Goal: Communication & Community: Answer question/provide support

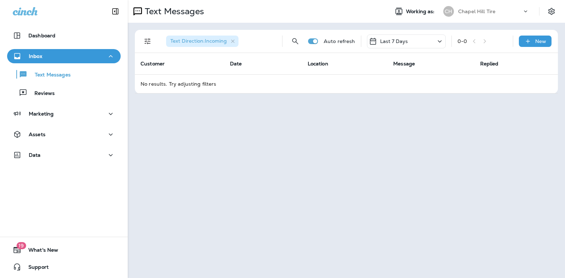
click at [440, 42] on icon at bounding box center [440, 41] width 4 height 2
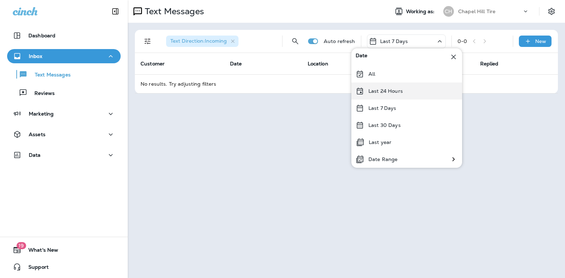
click at [386, 92] on p "Last 24 Hours" at bounding box center [385, 91] width 34 height 6
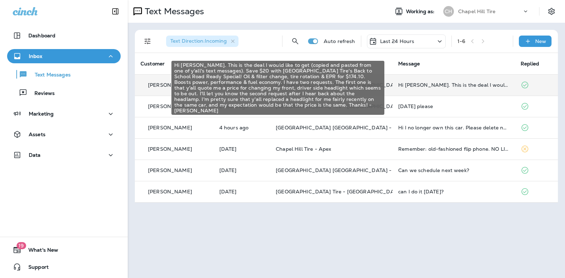
click at [436, 85] on div "Hi [PERSON_NAME]. This is the deal I would like to get (copied and pasted from …" at bounding box center [453, 85] width 111 height 6
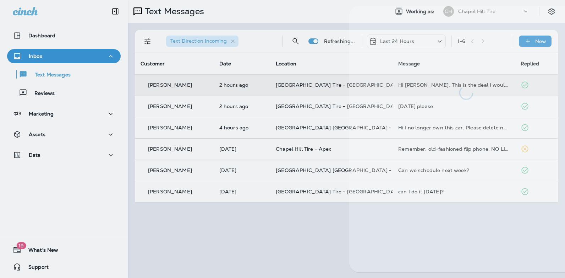
click at [436, 85] on div at bounding box center [466, 53] width 234 height 94
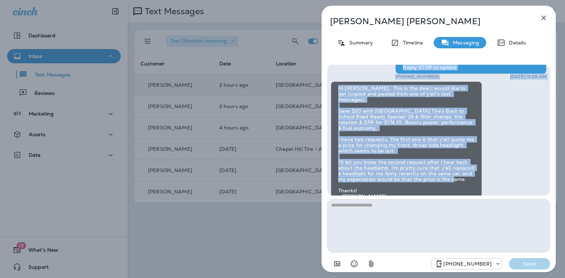
scroll to position [-64, 0]
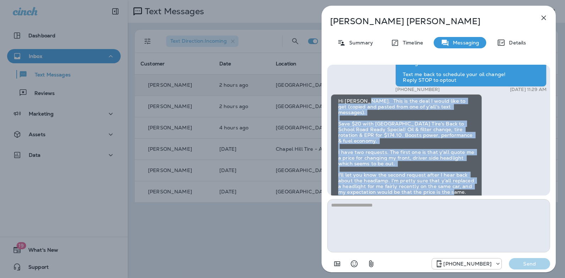
drag, startPoint x: 392, startPoint y: 143, endPoint x: 362, endPoint y: 119, distance: 38.1
click at [362, 119] on div "Hi [PERSON_NAME]. This is the deal I would like to get (copied and pasted from …" at bounding box center [406, 154] width 151 height 121
copy div "This is the deal I would like to get (copied and pasted from one of y'all's tex…"
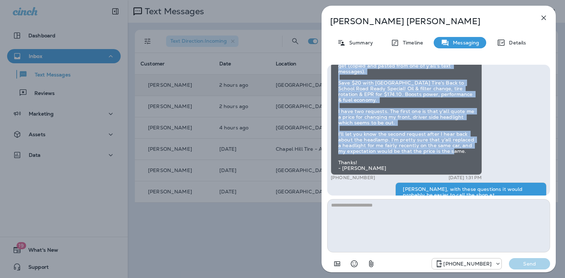
scroll to position [0, 0]
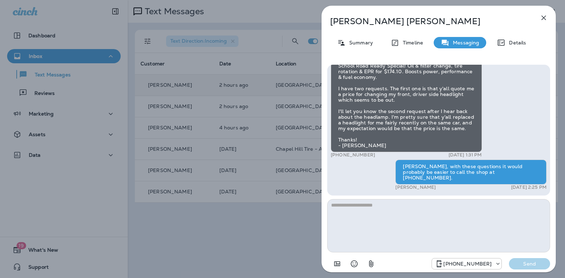
drag, startPoint x: 373, startPoint y: 160, endPoint x: 337, endPoint y: 162, distance: 36.3
click at [337, 158] on div "+1 (919) 448-6127 [DATE] 1:31 PM" at bounding box center [406, 155] width 151 height 6
copy p "[PHONE_NUMBER]"
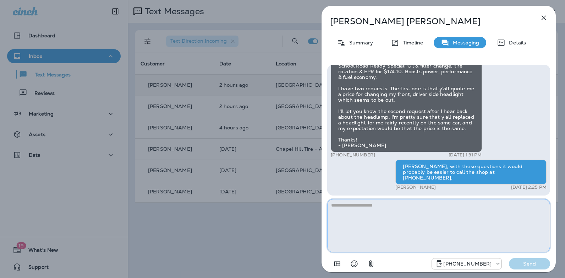
click at [364, 209] on textarea at bounding box center [438, 225] width 223 height 53
type textarea "**********"
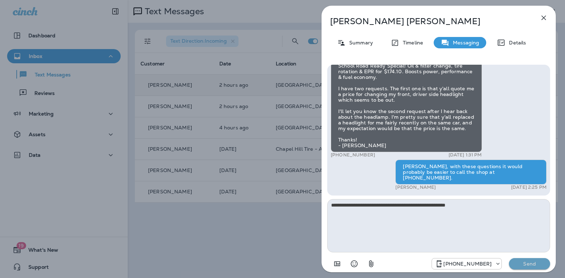
click at [527, 261] on p "Send" at bounding box center [530, 263] width 30 height 6
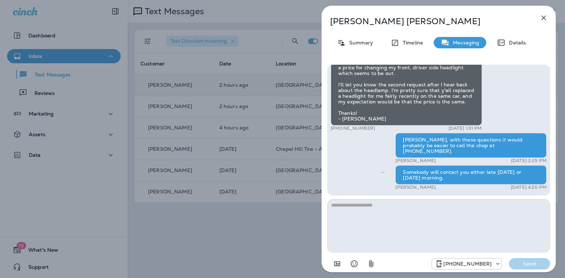
click at [544, 17] on icon "button" at bounding box center [544, 18] width 5 height 5
